Goal: Task Accomplishment & Management: Manage account settings

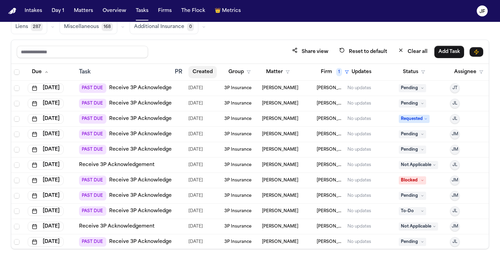
scroll to position [58, 0]
click at [138, 88] on link "Receive 3P Acknowledgement" at bounding box center [147, 88] width 76 height 7
click at [422, 90] on span "Pending" at bounding box center [412, 88] width 27 height 8
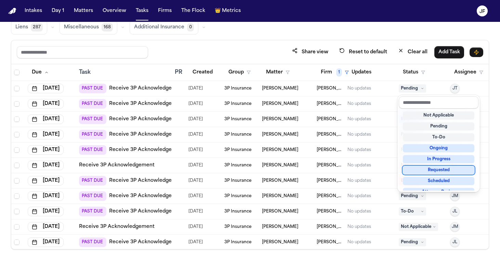
click at [420, 172] on div "Requested" at bounding box center [438, 170] width 71 height 8
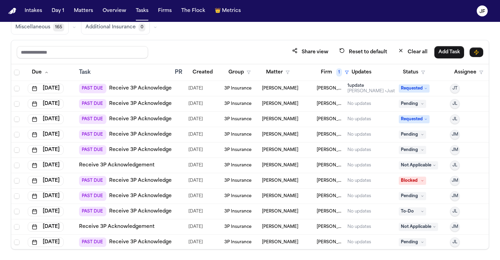
click at [155, 103] on link "Receive 3P Acknowledgement" at bounding box center [147, 104] width 76 height 7
click at [421, 103] on icon at bounding box center [422, 103] width 3 height 3
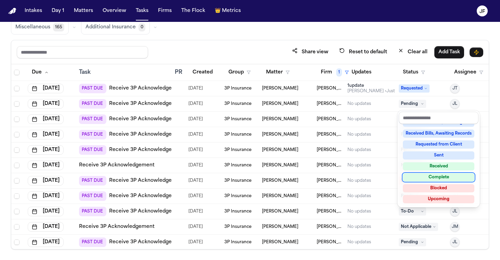
click at [420, 177] on div "Complete" at bounding box center [438, 177] width 71 height 8
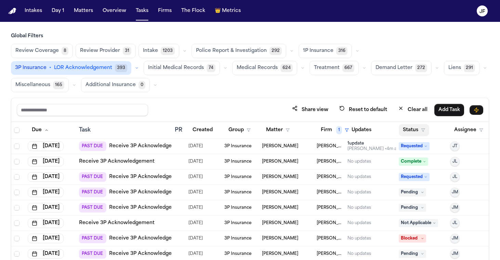
scroll to position [0, 0]
click at [418, 130] on button "Status" at bounding box center [414, 130] width 30 height 12
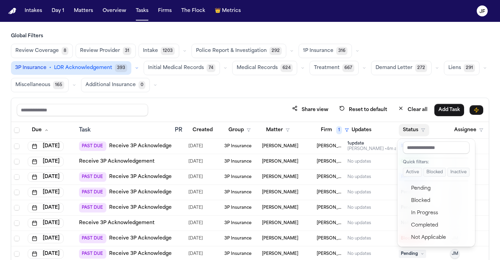
click at [412, 175] on button "Active" at bounding box center [412, 172] width 19 height 9
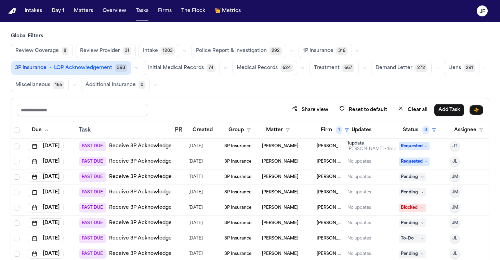
click at [408, 102] on div "Share view Reset to default Clear all Add Task" at bounding box center [249, 110] width 477 height 24
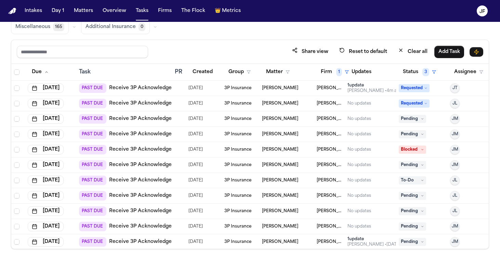
scroll to position [58, 0]
click at [153, 119] on link "Receive 3P Acknowledgement" at bounding box center [147, 119] width 76 height 7
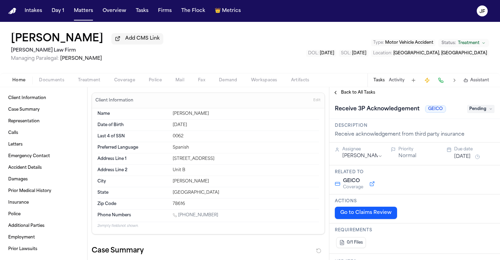
click at [56, 84] on span "button" at bounding box center [52, 84] width 34 height 1
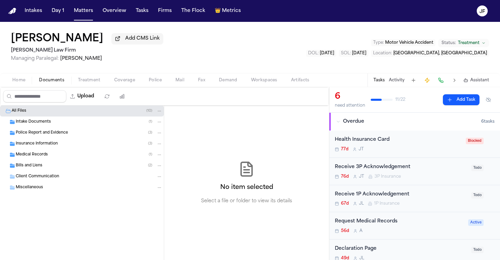
click at [68, 125] on div "Intake Documents ( 1 )" at bounding box center [89, 122] width 147 height 6
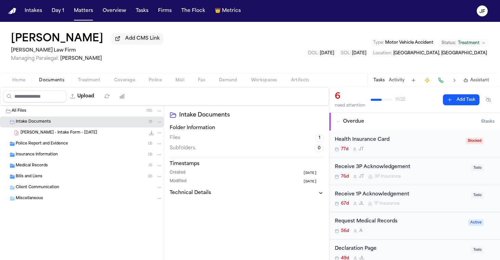
click at [75, 149] on div "Police Report and Evidence ( 3 )" at bounding box center [82, 143] width 164 height 11
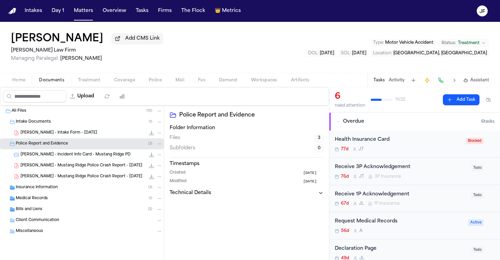
click at [75, 149] on div "Police Report and Evidence ( 3 )" at bounding box center [82, 143] width 164 height 11
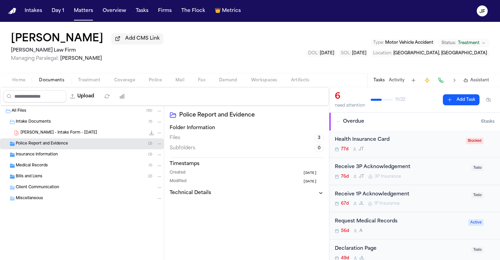
click at [75, 160] on div "Insurance Information ( 3 )" at bounding box center [82, 154] width 164 height 11
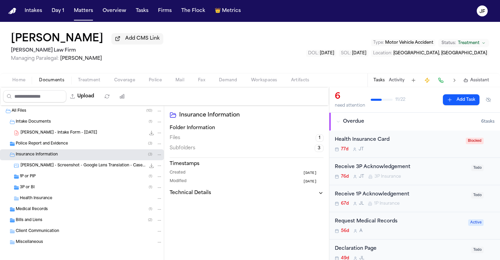
click at [68, 190] on div "3P or BI ( 1 )" at bounding box center [91, 188] width 143 height 6
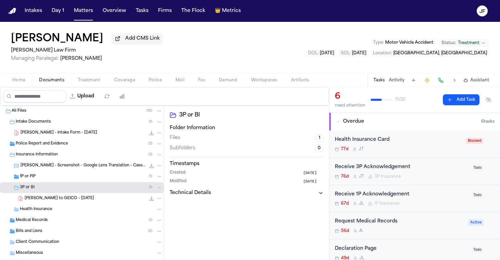
click at [70, 178] on div "1P or PIP ( 1 )" at bounding box center [91, 177] width 143 height 6
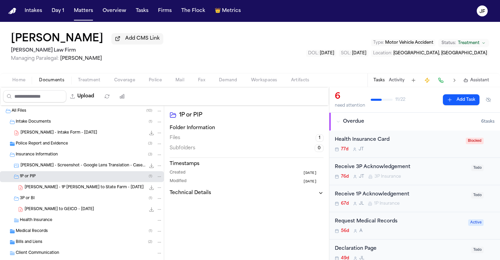
click at [70, 193] on div "C. Cortes - 1P LOR to State Farm - 7.11.25 162.7 KB • PDF" at bounding box center [82, 187] width 164 height 11
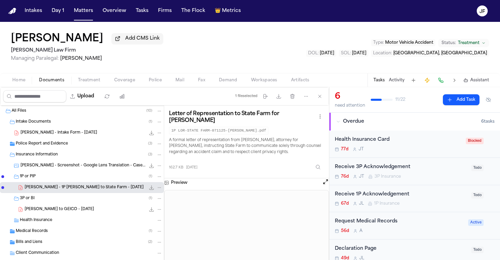
click at [149, 189] on icon "File: C. Cortes - 1P LOR to State Farm - 7.11.25" at bounding box center [151, 187] width 5 height 5
click at [378, 193] on div "Receive 1P Acknowledgement" at bounding box center [401, 195] width 132 height 8
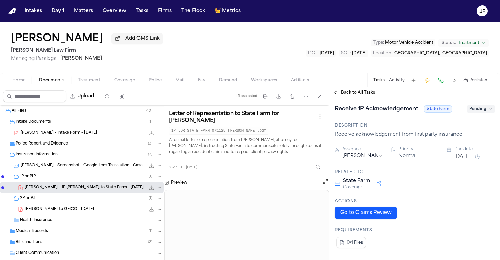
click at [348, 100] on div "Receive 1P Acknowledgement State Farm Pending" at bounding box center [414, 108] width 171 height 21
click at [352, 93] on span "Back to All Tasks" at bounding box center [358, 92] width 34 height 5
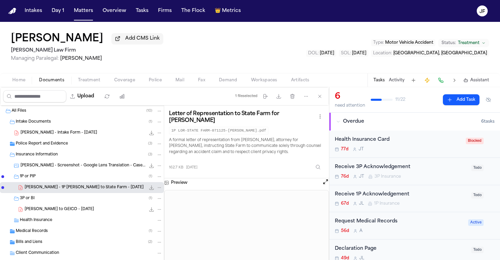
click at [424, 144] on div "Health Insurance Card" at bounding box center [398, 140] width 127 height 8
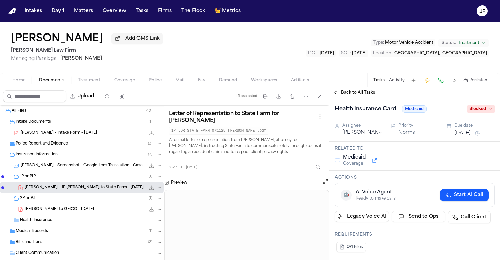
click at [356, 90] on div "Back to All Tasks" at bounding box center [414, 92] width 171 height 11
click at [357, 94] on span "Back to All Tasks" at bounding box center [358, 92] width 34 height 5
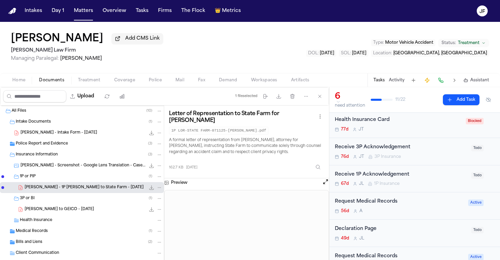
scroll to position [21, 0]
click at [398, 172] on div "Receive 1P Acknowledgement" at bounding box center [401, 174] width 132 height 8
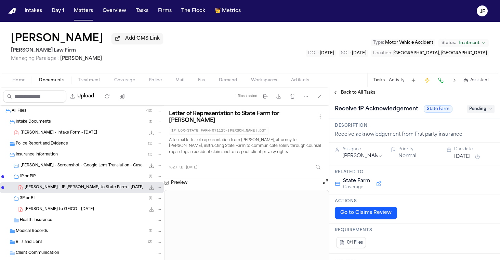
click at [484, 107] on span "Pending" at bounding box center [480, 109] width 27 height 8
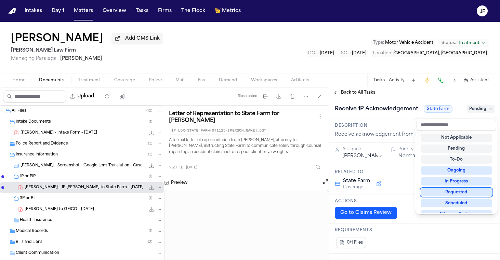
click at [435, 193] on div "Requested" at bounding box center [456, 192] width 71 height 8
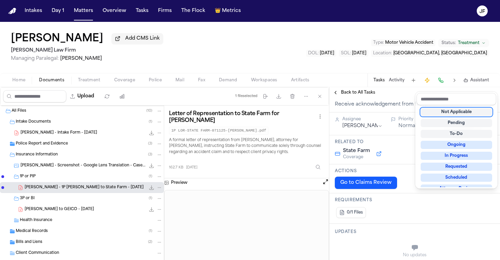
scroll to position [52, 0]
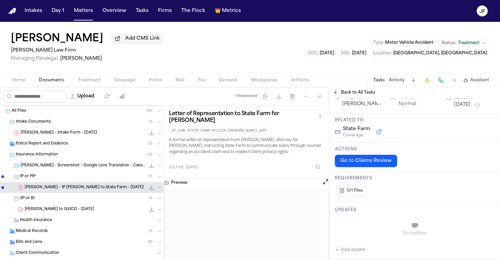
click at [353, 252] on button "Add update" at bounding box center [350, 250] width 30 height 8
click at [371, 230] on textarea "Add your update" at bounding box center [419, 227] width 146 height 14
type textarea "**********"
click at [483, 244] on button "Add" at bounding box center [485, 243] width 14 height 8
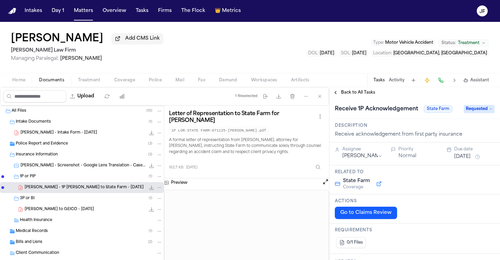
scroll to position [0, 0]
click at [360, 93] on span "Back to All Tasks" at bounding box center [358, 92] width 34 height 5
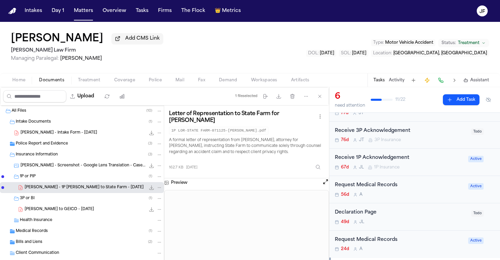
scroll to position [82, 0]
click at [362, 208] on div "Declaration Page 49d J L Todo" at bounding box center [414, 216] width 171 height 27
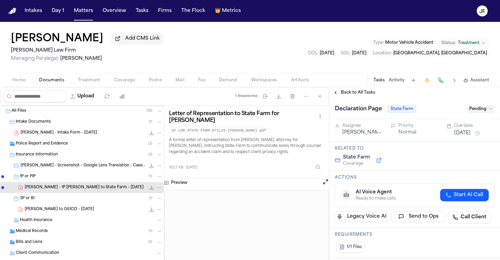
click at [480, 117] on div "Declaration Page State Farm Pending" at bounding box center [414, 108] width 171 height 21
click at [480, 108] on span "Pending" at bounding box center [480, 109] width 27 height 8
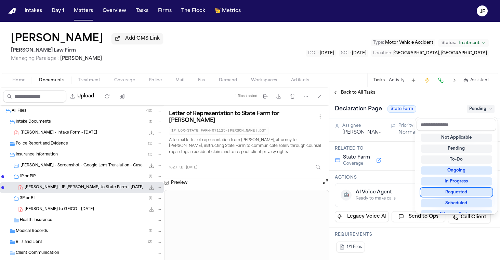
click at [445, 197] on div "Not Applicable Pending To-Do Ongoing In Progress Requested Scheduled Attorney R…" at bounding box center [456, 172] width 80 height 82
click at [447, 194] on div "Requested" at bounding box center [456, 192] width 71 height 8
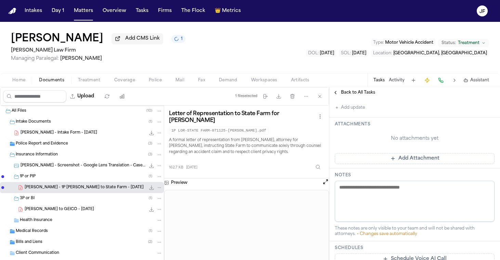
scroll to position [197, 0]
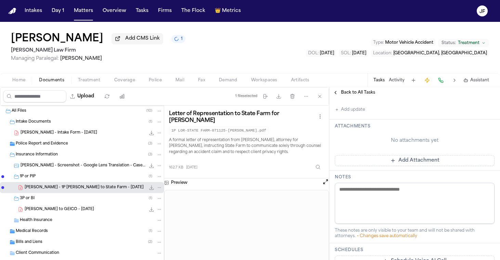
click at [353, 112] on button "Add update" at bounding box center [350, 110] width 30 height 8
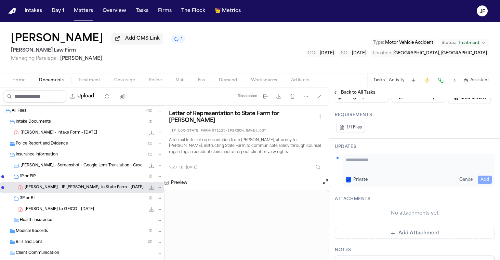
scroll to position [94, 0]
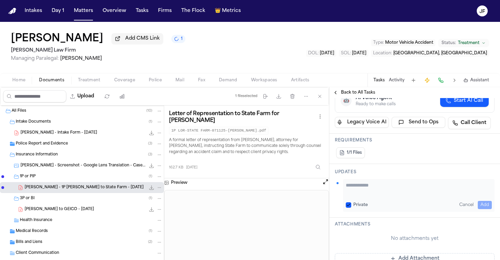
click at [368, 182] on div "Private Cancel Add" at bounding box center [418, 195] width 151 height 33
click at [368, 188] on textarea "Add your update" at bounding box center [419, 189] width 146 height 14
paste textarea "**********"
type textarea "**********"
click at [483, 202] on button "Add" at bounding box center [485, 205] width 14 height 8
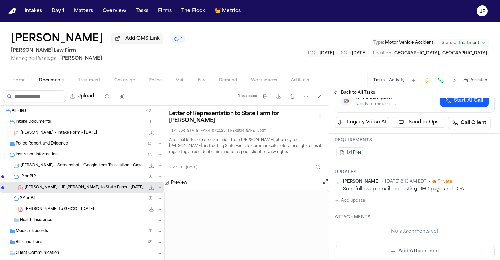
click at [107, 211] on div "C. Cortes - LOR to GEICO - 7.11.25 163.7 KB • PDF" at bounding box center [94, 209] width 138 height 7
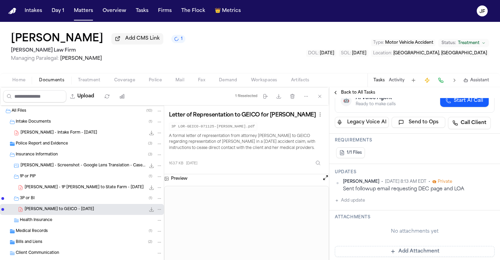
click at [149, 210] on icon "File: C. Cortes - LOR to GEICO - 7.11.25" at bounding box center [151, 209] width 5 height 5
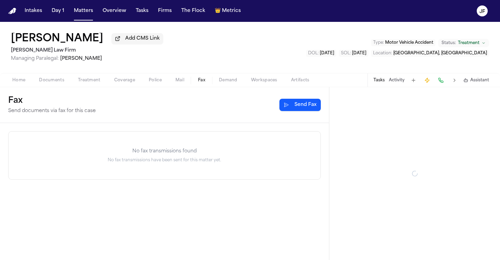
click at [199, 83] on span "Fax" at bounding box center [201, 80] width 7 height 5
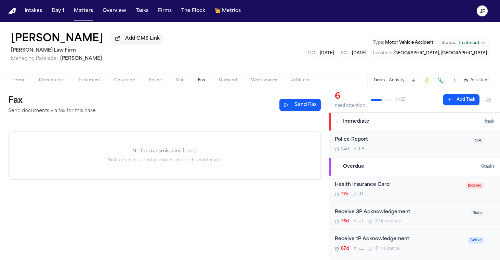
click at [287, 105] on button "Send Fax" at bounding box center [299, 105] width 41 height 12
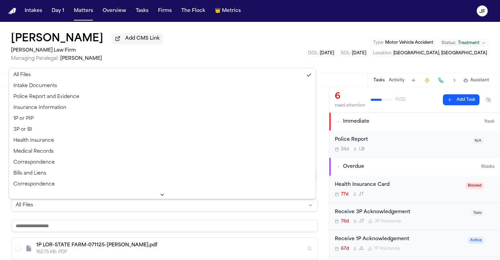
click at [53, 210] on html "Intakes Day 1 Matters Overview Tasks Firms The Flock 👑 Metrics JF Carla Cortes …" at bounding box center [250, 130] width 500 height 260
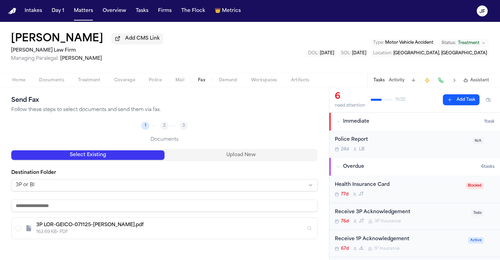
scroll to position [25, 0]
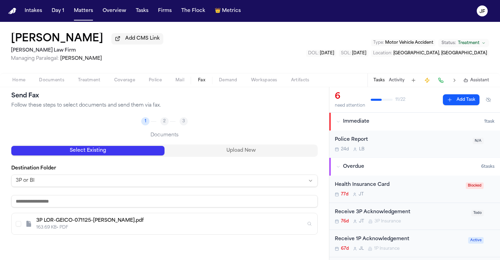
click at [78, 236] on div "Select Existing Upload New Destination Folder 3P or BI 3P LOR-GEICO-071125-CARL…" at bounding box center [164, 210] width 306 height 131
click at [83, 229] on div "163.69 KB • PDF" at bounding box center [170, 227] width 269 height 5
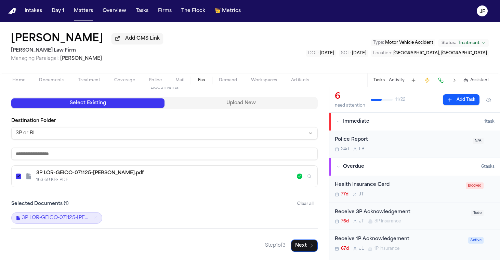
scroll to position [74, 0]
click at [313, 249] on button "Next" at bounding box center [304, 246] width 27 height 12
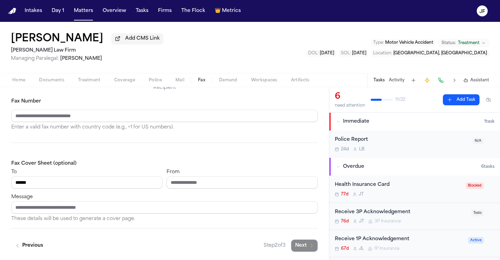
type input "*****"
paste input "**********"
type input "**********"
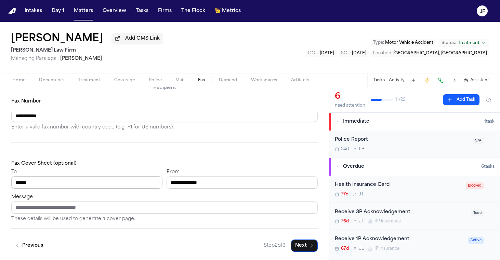
click at [120, 183] on input "*****" at bounding box center [86, 182] width 151 height 12
paste input "**********"
type input "**********"
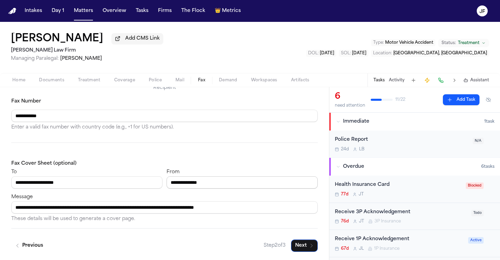
type input "**********"
drag, startPoint x: 251, startPoint y: 181, endPoint x: 108, endPoint y: 156, distance: 145.0
click at [107, 170] on div "**********" at bounding box center [164, 178] width 306 height 21
paste input "**********"
type input "**********"
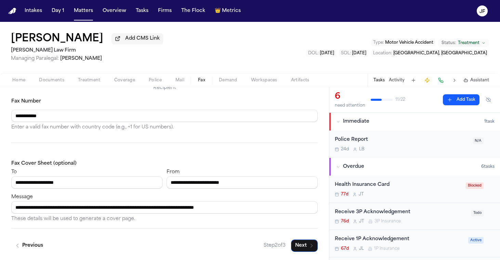
click at [183, 162] on div "**********" at bounding box center [164, 191] width 306 height 64
click at [277, 210] on input "**********" at bounding box center [164, 207] width 306 height 12
paste input "**********"
type input "**********"
click at [309, 246] on icon "button" at bounding box center [311, 245] width 5 height 5
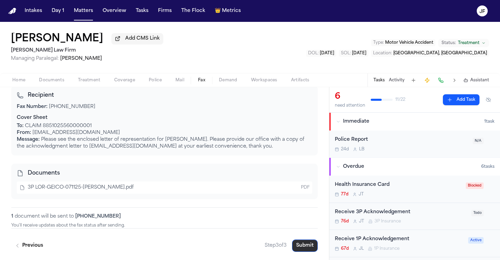
click at [305, 246] on button "Submit" at bounding box center [305, 246] width 26 height 12
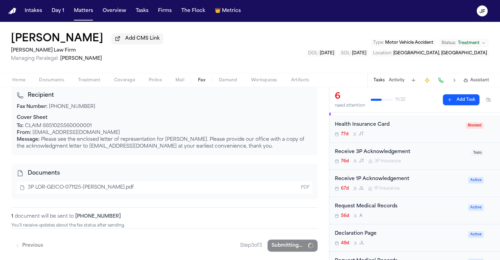
scroll to position [65, 0]
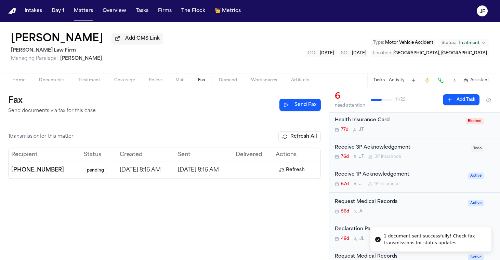
click at [393, 148] on div "Receive 3P Acknowledgement" at bounding box center [401, 148] width 132 height 8
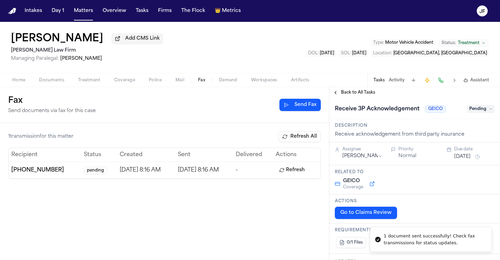
click at [485, 112] on span "Pending" at bounding box center [480, 109] width 27 height 8
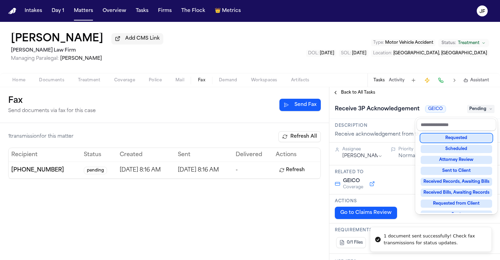
click at [471, 142] on div "Requested" at bounding box center [456, 138] width 71 height 8
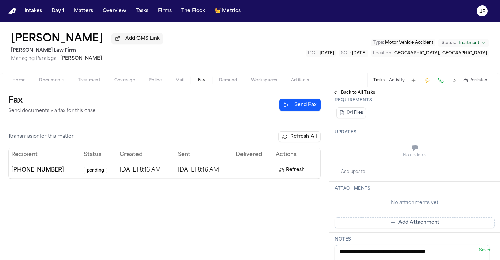
scroll to position [141, 0]
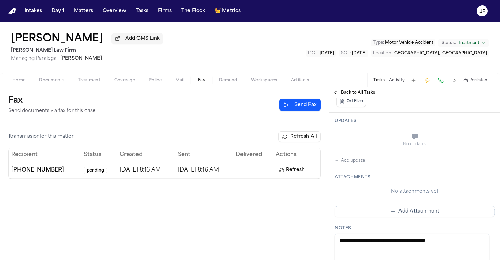
click at [361, 162] on button "Add update" at bounding box center [350, 161] width 30 height 8
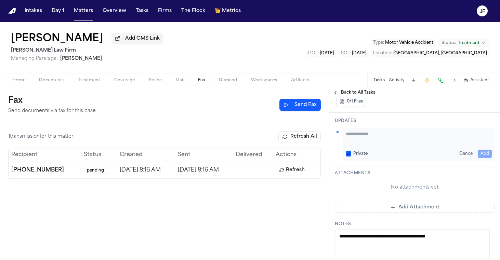
click at [383, 146] on div "Private Cancel Add" at bounding box center [418, 144] width 151 height 33
click at [383, 144] on textarea "Add your update" at bounding box center [419, 138] width 146 height 14
type textarea "**********"
click at [478, 152] on button "Add" at bounding box center [485, 154] width 14 height 8
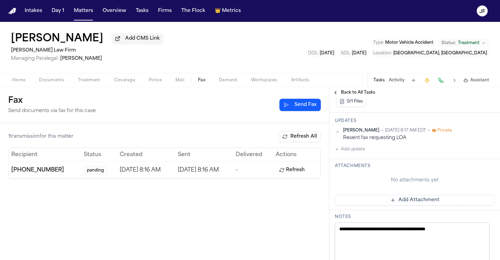
click at [366, 95] on span "Back to All Tasks" at bounding box center [358, 92] width 34 height 5
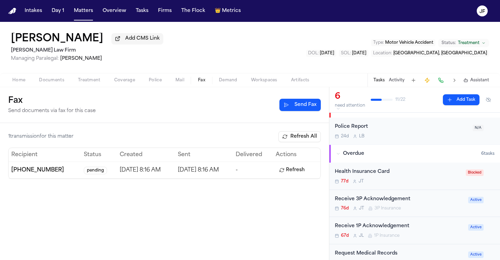
scroll to position [15, 0]
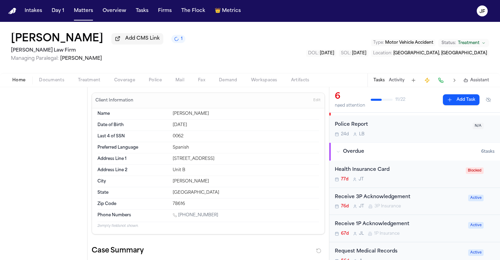
click at [14, 84] on span "button" at bounding box center [18, 84] width 21 height 1
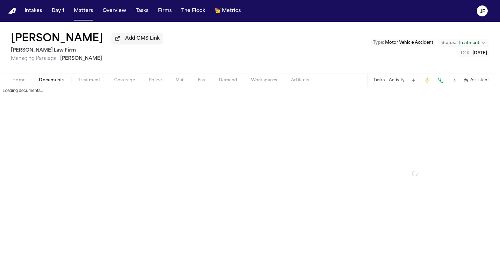
click at [47, 84] on span "button" at bounding box center [52, 84] width 34 height 1
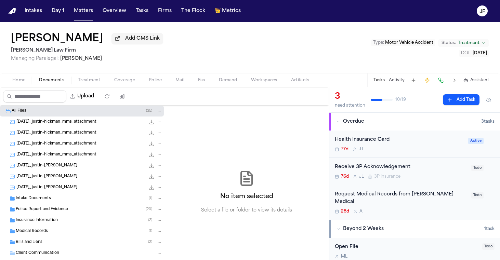
click at [65, 223] on div "Insurance Information ( 2 )" at bounding box center [89, 220] width 147 height 6
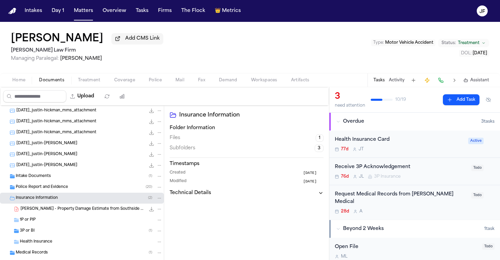
scroll to position [36, 0]
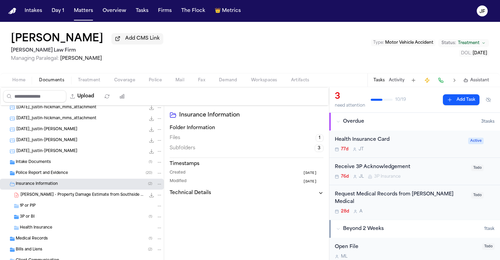
click at [70, 218] on div "3P or BI ( 1 )" at bounding box center [91, 217] width 143 height 6
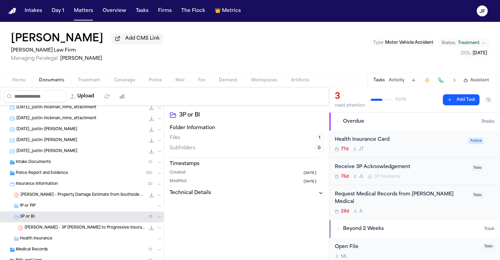
click at [98, 194] on div "J. Hickman - Property Damage Estimate from Southside Paint & Body 163.1 KB • PDF" at bounding box center [92, 195] width 142 height 7
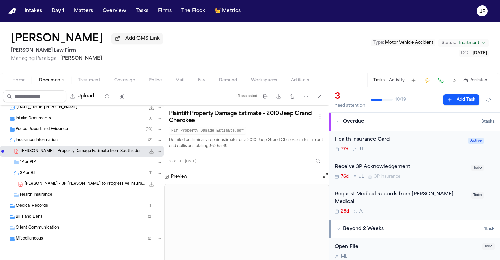
scroll to position [81, 0]
click at [149, 154] on icon "File: J. Hickman - Property Damage Estimate from Southside Paint & Body" at bounding box center [151, 151] width 4 height 4
click at [108, 189] on div "J. Hickman - 3P LOR to Progressive Insurance Company - 8.7.25 604.7 KB • PDF" at bounding box center [82, 184] width 164 height 11
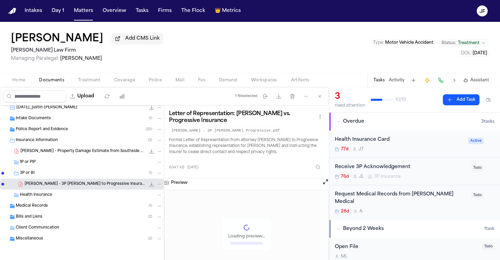
click at [149, 185] on icon "File: J. Hickman - 3P LOR to Progressive Insurance Company - 8.7.25" at bounding box center [151, 184] width 5 height 5
click at [399, 87] on div "Tasks Activity Assistant" at bounding box center [430, 80] width 127 height 13
click at [399, 86] on div "Tasks Activity Assistant" at bounding box center [430, 80] width 127 height 13
click at [399, 79] on button "Activity" at bounding box center [397, 80] width 16 height 5
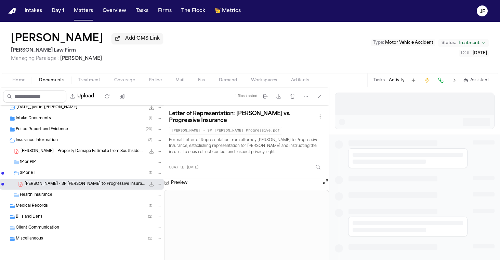
click at [399, 82] on button "Activity" at bounding box center [397, 80] width 16 height 5
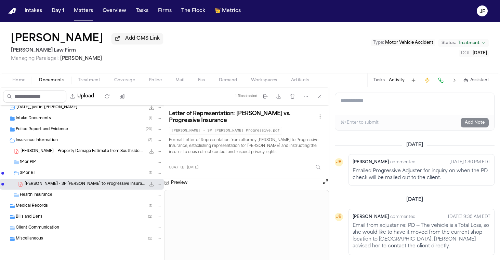
click at [62, 149] on span "J. Hickman - Property Damage Estimate from Southside Paint & Body" at bounding box center [83, 152] width 125 height 6
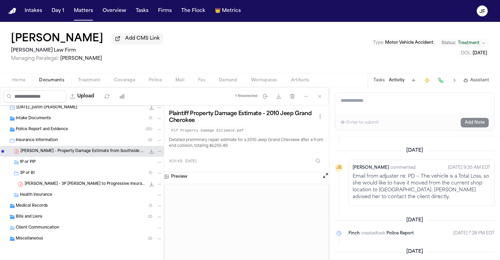
scroll to position [102, 0]
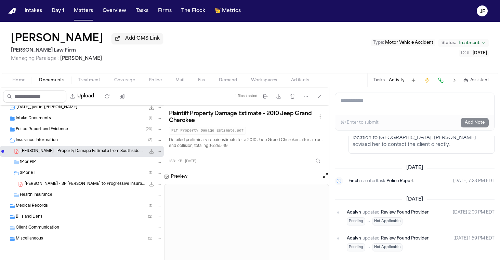
click at [45, 231] on div "Client Communication" at bounding box center [82, 228] width 164 height 11
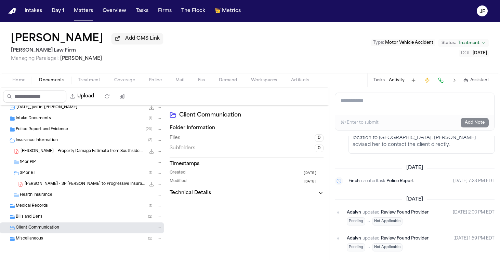
click at [45, 238] on div "Miscellaneous ( 2 )" at bounding box center [89, 239] width 147 height 6
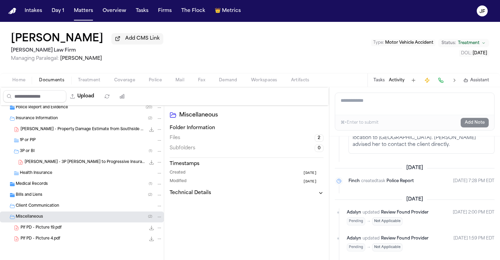
scroll to position [103, 0]
click at [45, 238] on span "Plf PD - Picture 4.pdf" at bounding box center [41, 239] width 40 height 6
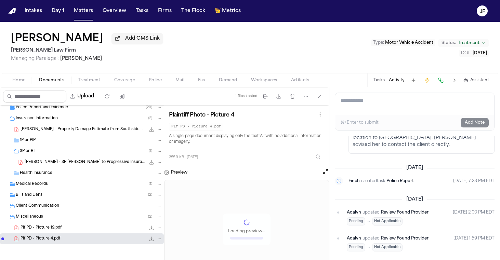
click at [56, 227] on span "Plf PD - Picture 19.pdf" at bounding box center [41, 228] width 41 height 6
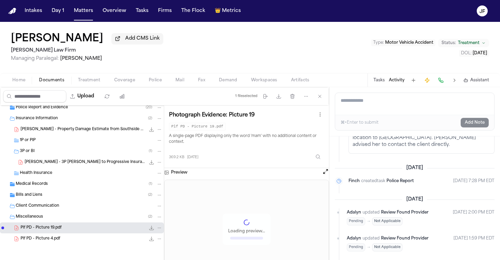
click at [57, 195] on div "Bills and Liens ( 2 )" at bounding box center [89, 195] width 147 height 6
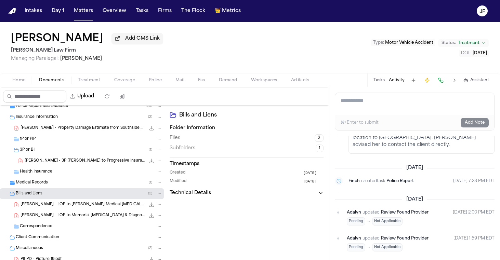
click at [58, 191] on div "Bills and Liens ( 2 )" at bounding box center [82, 193] width 164 height 11
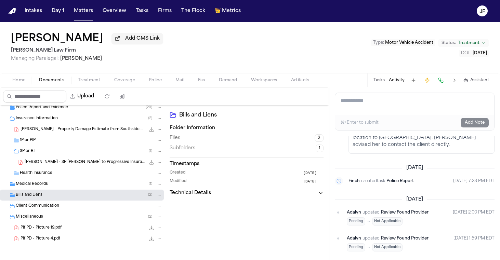
click at [50, 209] on div "Client Communication" at bounding box center [82, 206] width 164 height 11
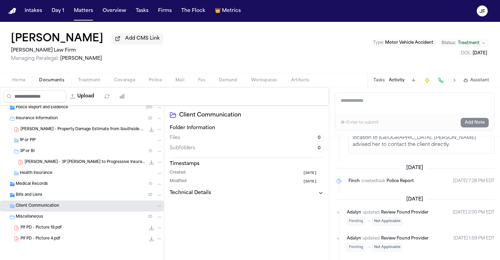
click at [57, 193] on div "Bills and Liens ( 2 )" at bounding box center [89, 195] width 147 height 6
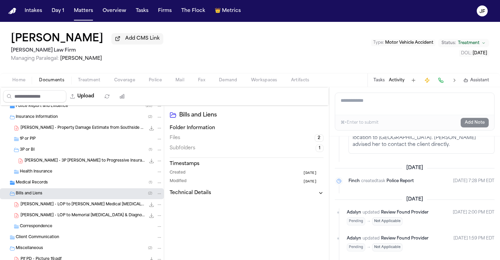
click at [57, 193] on div "Bills and Liens ( 2 )" at bounding box center [89, 194] width 147 height 6
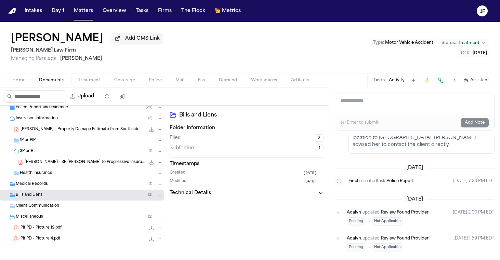
click at [60, 186] on div "Medical Records ( 1 )" at bounding box center [89, 184] width 147 height 6
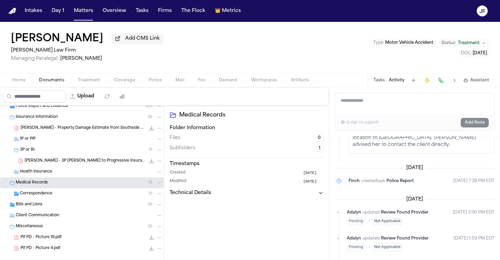
click at [55, 197] on div "Correspondence ( 1 )" at bounding box center [91, 194] width 143 height 6
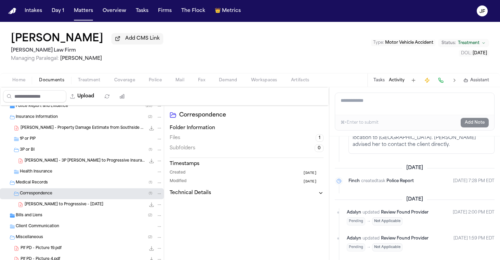
click at [58, 205] on span "J. Hickman - LOR to Progressive - 8.7.25" at bounding box center [64, 205] width 79 height 6
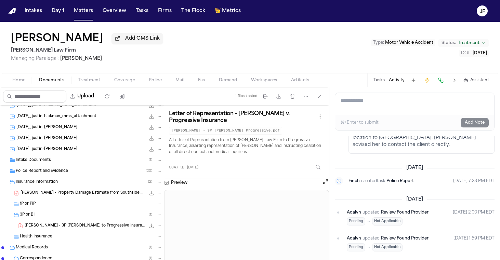
scroll to position [34, 0]
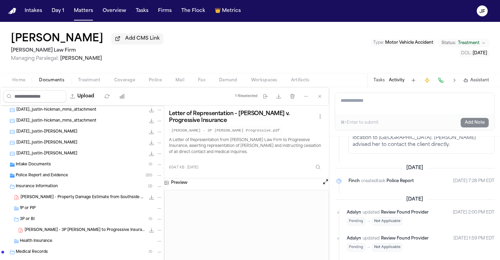
click at [80, 177] on div "Police Report and Evidence ( 20 )" at bounding box center [89, 176] width 147 height 6
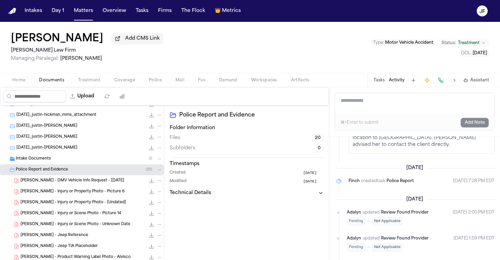
scroll to position [29, 0]
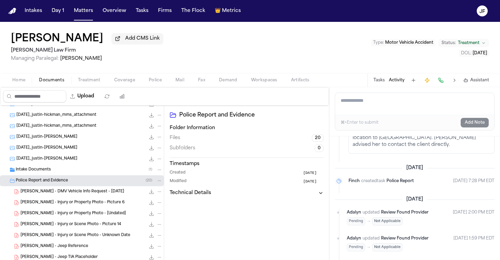
click at [101, 172] on div "Intake Documents ( 1 )" at bounding box center [89, 170] width 147 height 6
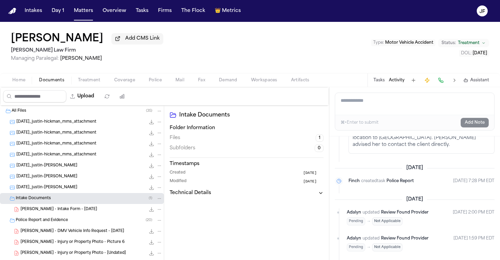
scroll to position [0, 0]
click at [392, 82] on button "Activity" at bounding box center [397, 80] width 16 height 5
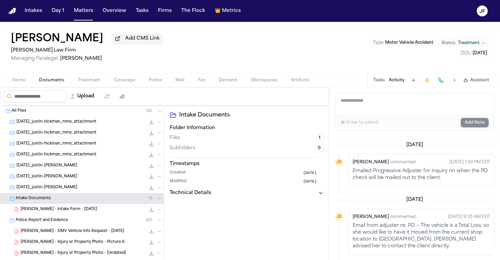
click at [380, 81] on button "Tasks" at bounding box center [378, 80] width 11 height 5
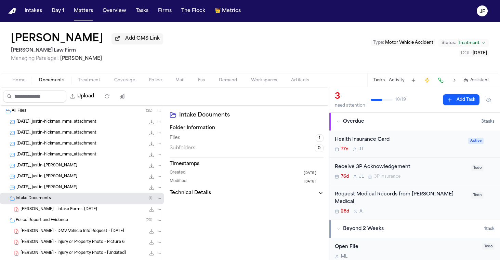
click at [392, 168] on div "Receive 3P Acknowledgement" at bounding box center [401, 167] width 132 height 8
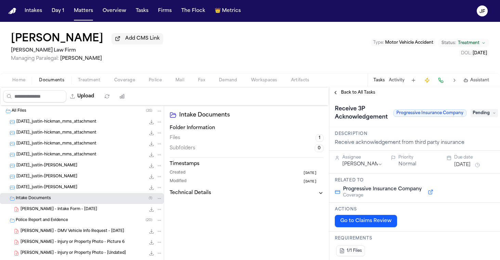
click at [479, 115] on span "Pending" at bounding box center [484, 113] width 27 height 8
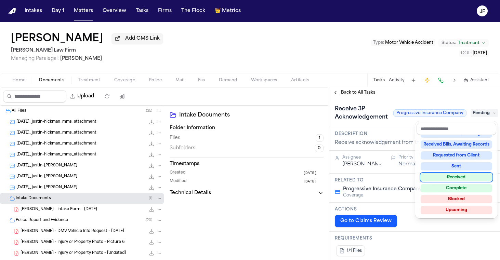
scroll to position [107, 0]
click at [447, 184] on div "Not Applicable Pending To-Do Ongoing In Progress Requested Scheduled Attorney R…" at bounding box center [456, 176] width 80 height 82
click at [450, 186] on div "Complete" at bounding box center [456, 188] width 71 height 8
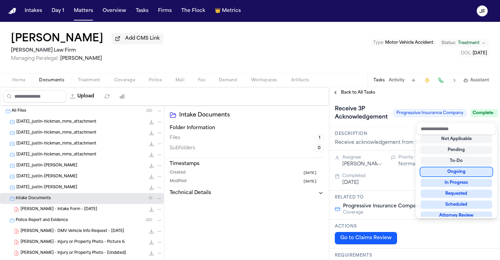
click at [353, 94] on div "**********" at bounding box center [414, 173] width 171 height 173
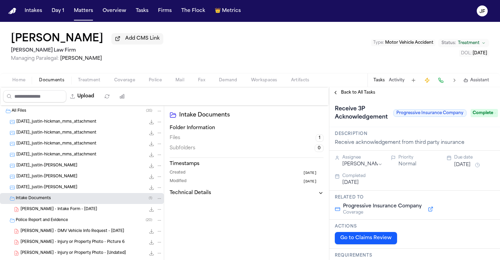
click at [356, 94] on span "Back to All Tasks" at bounding box center [358, 92] width 34 height 5
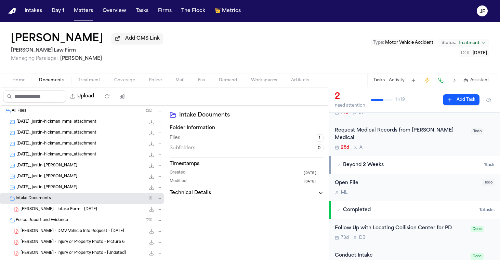
scroll to position [84, 0]
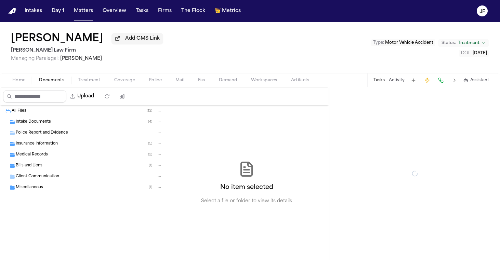
click at [57, 80] on span "Documents" at bounding box center [51, 80] width 25 height 5
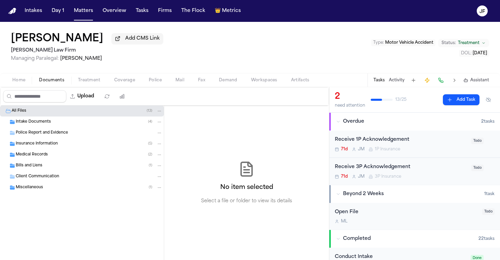
click at [59, 149] on div "Insurance Information ( 5 )" at bounding box center [82, 143] width 164 height 11
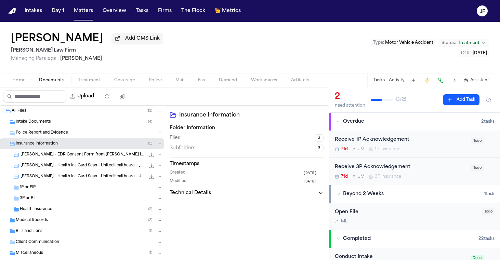
click at [57, 215] on div "Health Insurance ( 2 )" at bounding box center [82, 209] width 164 height 11
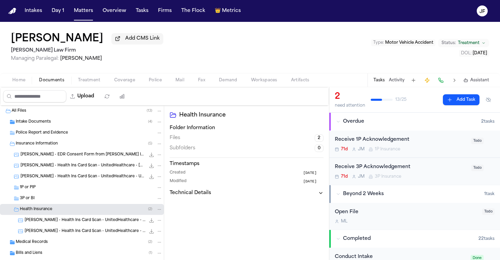
click at [57, 215] on div "Health Insurance ( 2 )" at bounding box center [82, 209] width 164 height 11
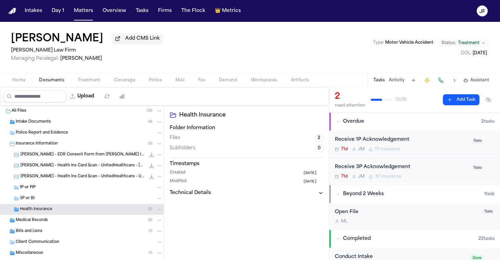
click at [88, 155] on span "L. Parson - EDR Consent Form from Fred Loya Insurance - 7.14.25" at bounding box center [83, 155] width 125 height 6
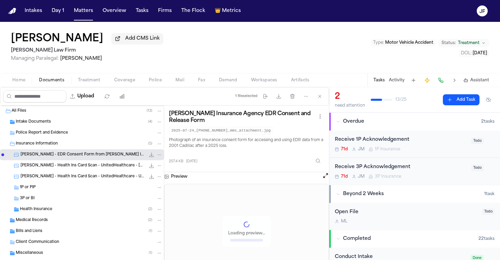
click at [88, 164] on span "L. Parson - Health Ins Card Scan - UnitedHealthcare - 8.19.19" at bounding box center [83, 166] width 125 height 6
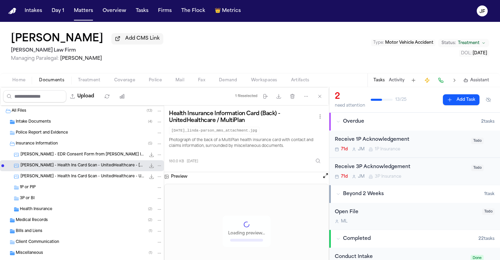
click at [88, 173] on div "L. Parson - Health Ins Card Scan - UnitedHealthcare - Undated 27.0 KB • JPG" at bounding box center [82, 176] width 164 height 11
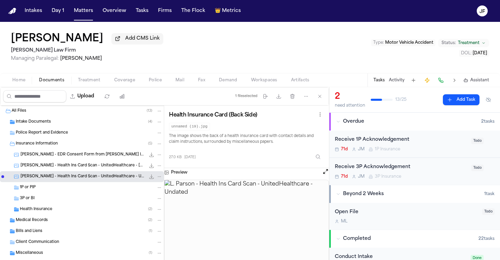
click at [90, 149] on div "Insurance Information ( 5 )" at bounding box center [82, 143] width 164 height 11
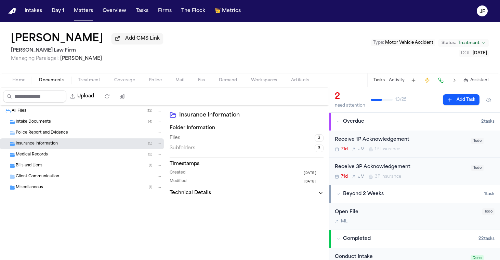
click at [119, 80] on span "Coverage" at bounding box center [124, 80] width 21 height 5
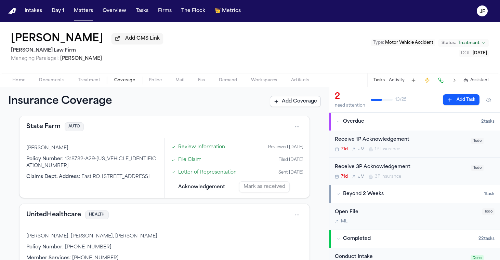
scroll to position [1, 0]
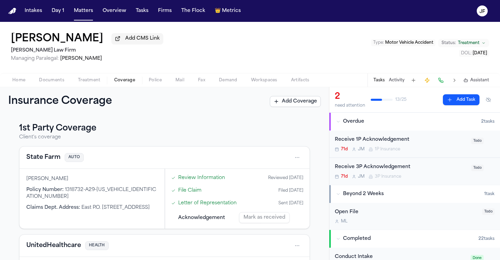
click at [48, 162] on button "State Farm" at bounding box center [43, 158] width 34 height 10
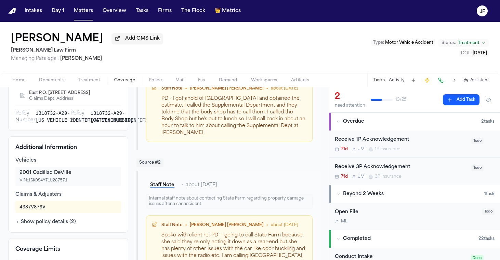
scroll to position [128, 0]
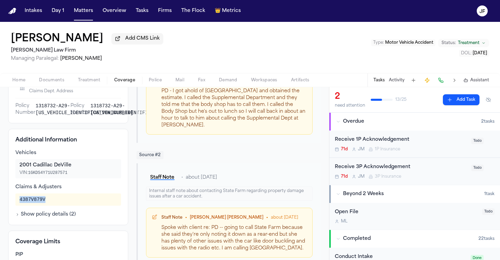
drag, startPoint x: 48, startPoint y: 214, endPoint x: 12, endPoint y: 213, distance: 35.9
click at [12, 213] on div "Additional Information Vehicles 2001 Cadillac DeVille VIN: 1GKDS4Y71U287571 Cla…" at bounding box center [68, 177] width 120 height 96
copy div "4387V879V"
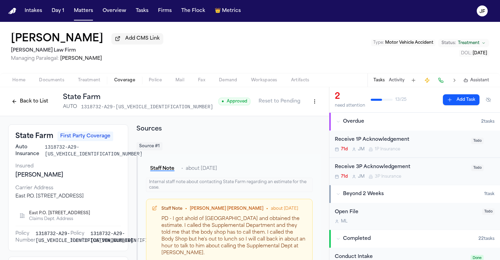
scroll to position [0, 0]
click at [45, 107] on button "Back to List" at bounding box center [29, 101] width 43 height 11
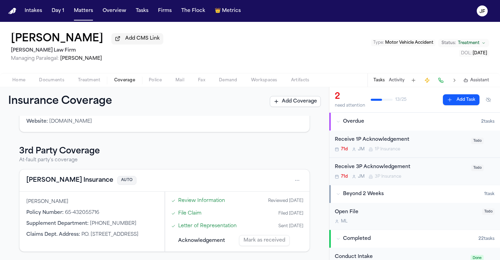
scroll to position [181, 0]
click at [58, 179] on button "Fred Loya Insurance" at bounding box center [69, 181] width 87 height 10
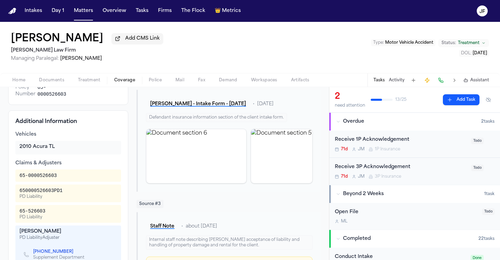
scroll to position [220, 0]
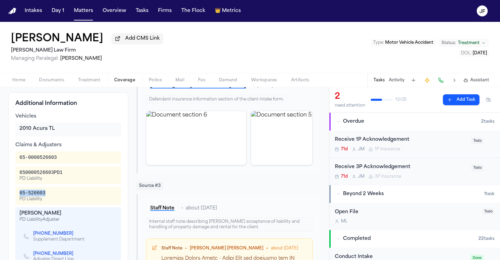
drag, startPoint x: 48, startPoint y: 194, endPoint x: 17, endPoint y: 194, distance: 31.5
click at [17, 194] on div "65-526603 PD Liability" at bounding box center [68, 196] width 106 height 18
copy div "65-526603"
click at [168, 0] on nav "Intakes Day 1 Matters Overview Tasks Firms The Flock 👑 Metrics JF" at bounding box center [250, 11] width 500 height 22
click at [397, 89] on div "2 need attention 13 / 25 Add Task" at bounding box center [414, 100] width 171 height 26
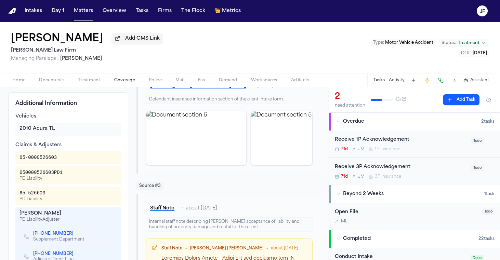
click at [397, 80] on button "Activity" at bounding box center [397, 80] width 16 height 5
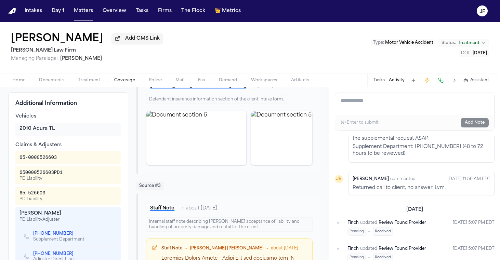
scroll to position [986, 0]
